Goal: Task Accomplishment & Management: Use online tool/utility

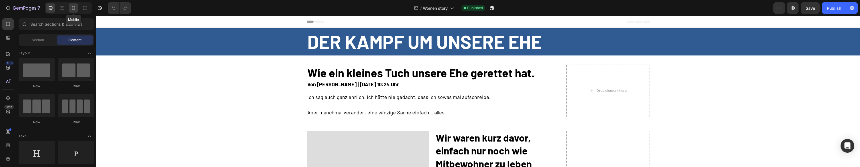
click at [76, 8] on icon at bounding box center [74, 8] width 6 height 6
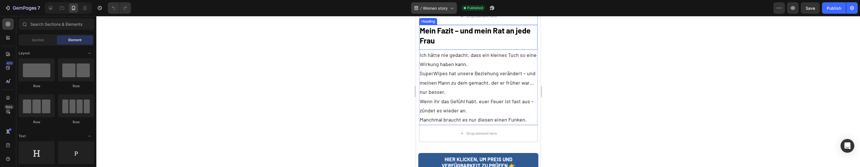
scroll to position [1897, 0]
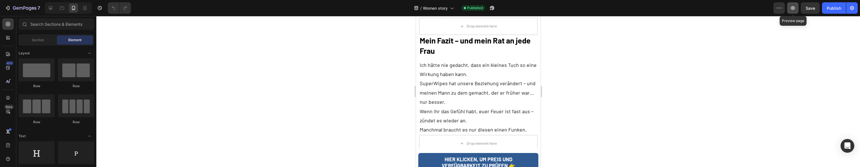
click at [789, 11] on button "button" at bounding box center [792, 7] width 11 height 11
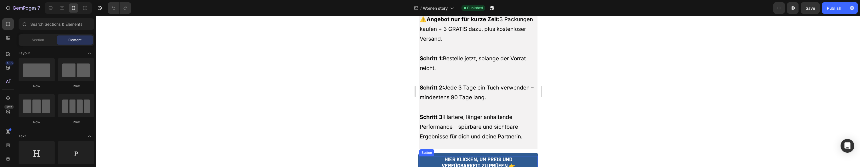
scroll to position [2095, 0]
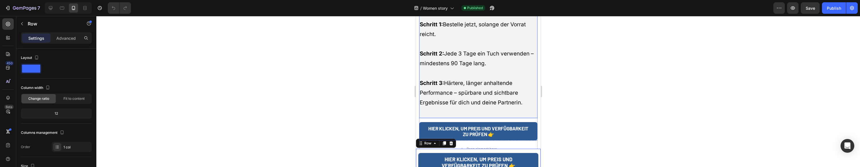
scroll to position [2114, 0]
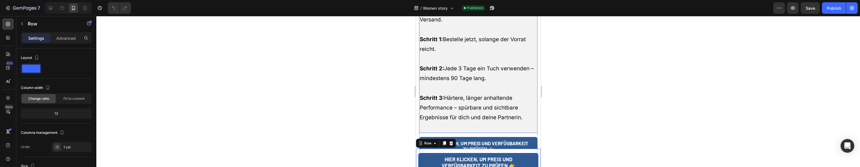
click at [473, 92] on p "Schritt 1: Bestelle jetzt, solange der Vorrat reicht. Schritt 2: Jede 3 Tage ei…" at bounding box center [477, 84] width 117 height 98
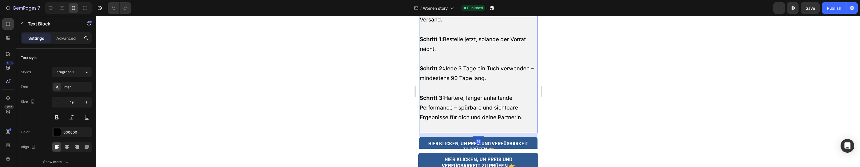
click at [473, 92] on p "Schritt 1: Bestelle jetzt, solange der Vorrat reicht. Schritt 2: Jede 3 Tage ei…" at bounding box center [477, 84] width 117 height 98
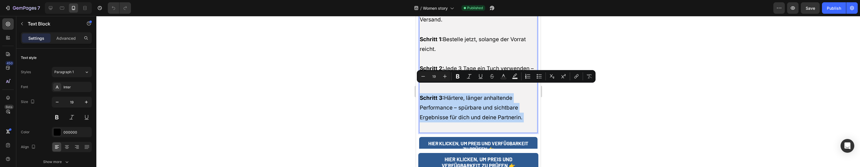
click at [473, 92] on p "Schritt 1: Bestelle jetzt, solange der Vorrat reicht. Schritt 2: Jede 3 Tage ei…" at bounding box center [477, 84] width 117 height 98
click at [470, 93] on p "Schritt 1: Bestelle jetzt, solange der Vorrat reicht. Schritt 2: Jede 3 Tage ei…" at bounding box center [477, 84] width 117 height 98
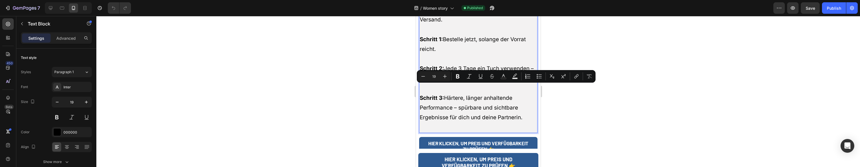
drag, startPoint x: 446, startPoint y: 89, endPoint x: 525, endPoint y: 109, distance: 81.5
click at [525, 109] on p "Schritt 1: Bestelle jetzt, solange der Vorrat reicht. Schritt 2: Jede 3 Tage ei…" at bounding box center [477, 84] width 117 height 98
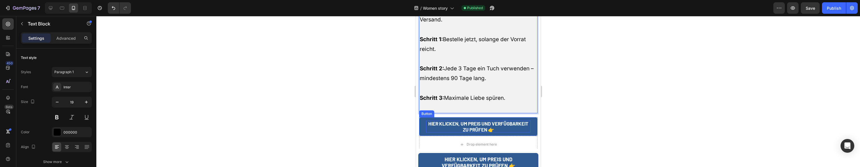
click at [428, 121] on p "HIER KLICKEN, UM PREIS UND VERFÜGBARKEIT ZU PRÜFEN 👉" at bounding box center [478, 127] width 105 height 12
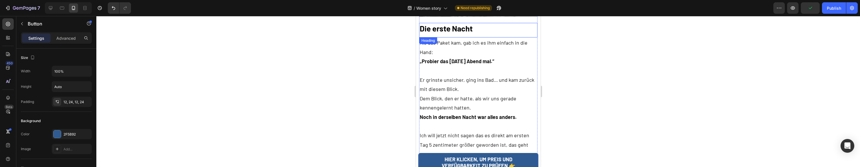
scroll to position [1212, 0]
click at [114, 7] on icon "Undo/Redo" at bounding box center [114, 8] width 6 height 6
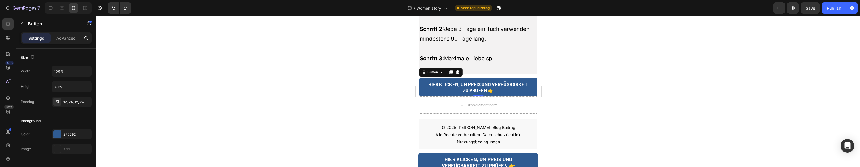
scroll to position [2154, 0]
click at [114, 9] on icon "Undo/Redo" at bounding box center [114, 8] width 6 height 6
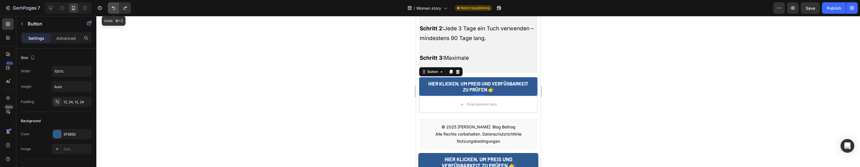
click at [114, 9] on icon "Undo/Redo" at bounding box center [114, 8] width 6 height 6
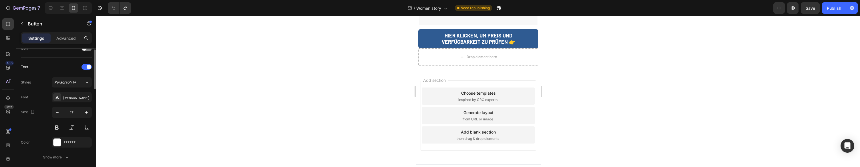
scroll to position [320, 0]
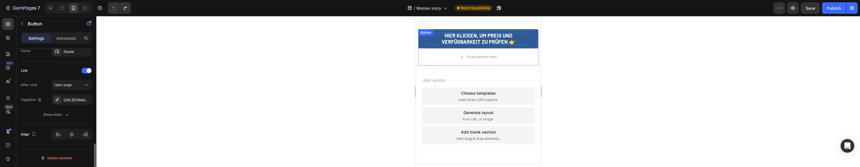
click at [428, 33] on p "HIER KLICKEN, UM PREIS UND VERFÜGBARKEIT ZU PRÜFEN 👉" at bounding box center [478, 39] width 106 height 12
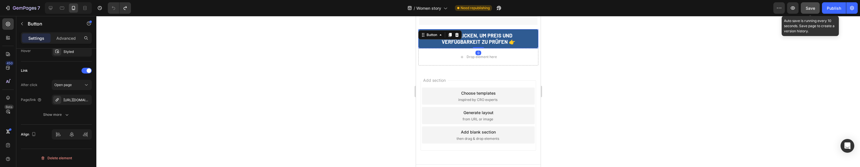
click at [814, 9] on span "Save" at bounding box center [810, 8] width 9 height 5
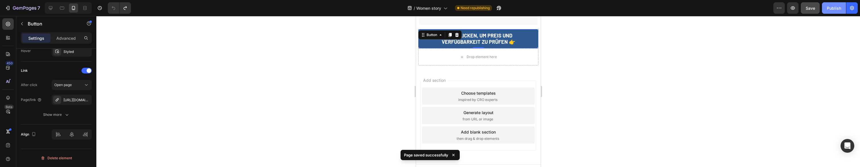
click at [837, 8] on div "Publish" at bounding box center [834, 8] width 14 height 6
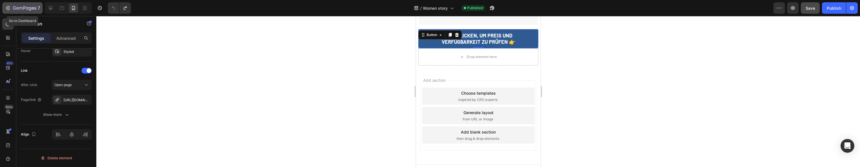
click at [5, 7] on icon "button" at bounding box center [8, 8] width 6 height 6
